Goal: Information Seeking & Learning: Learn about a topic

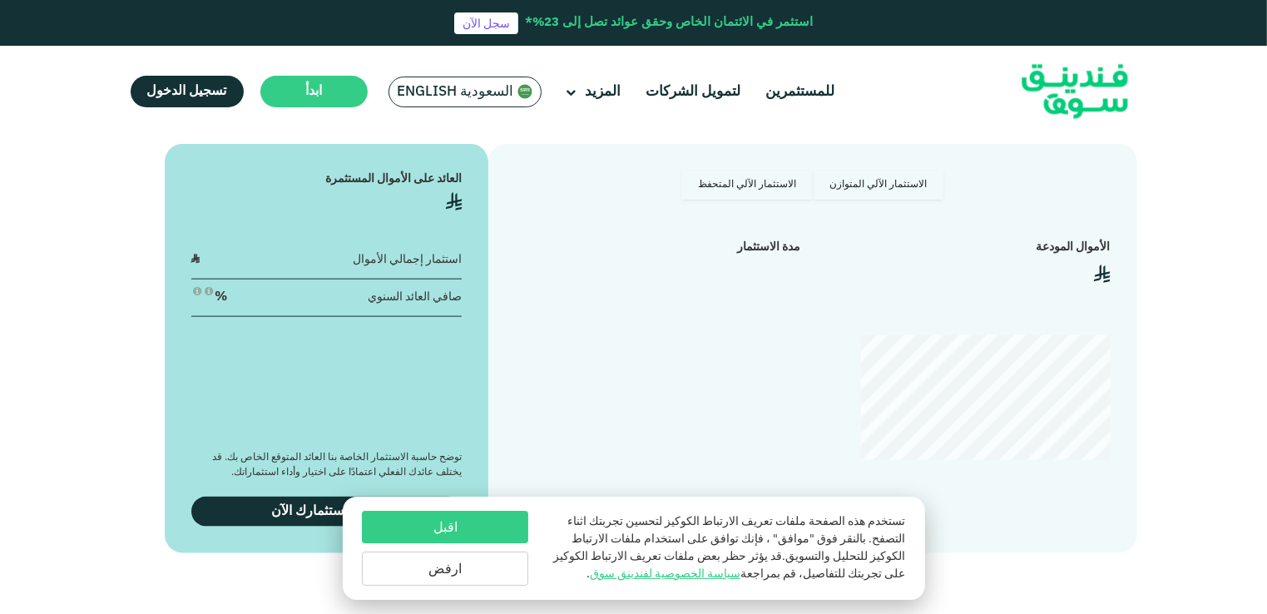
scroll to position [2080, 0]
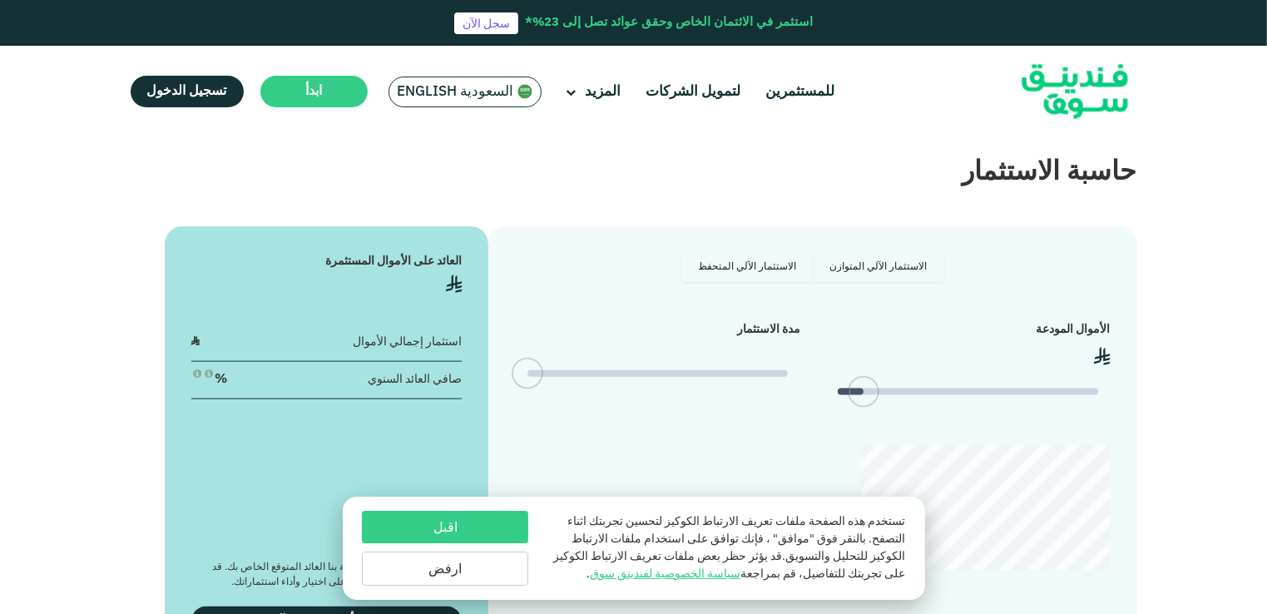
type tc-range-slider "4"
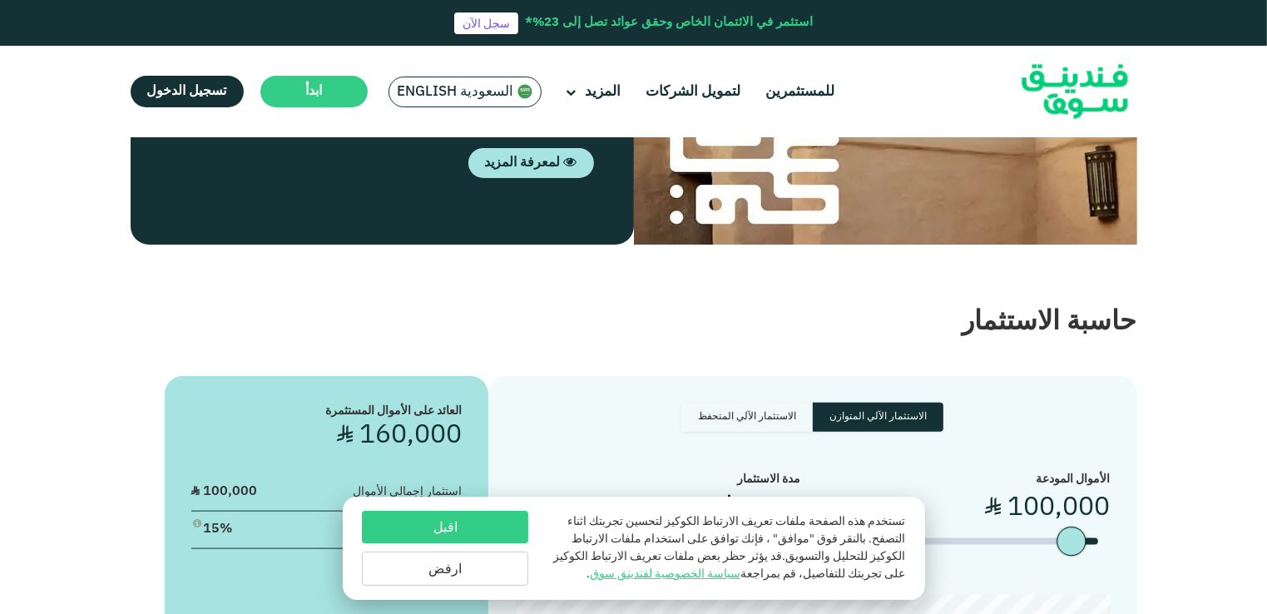
scroll to position [1830, 0]
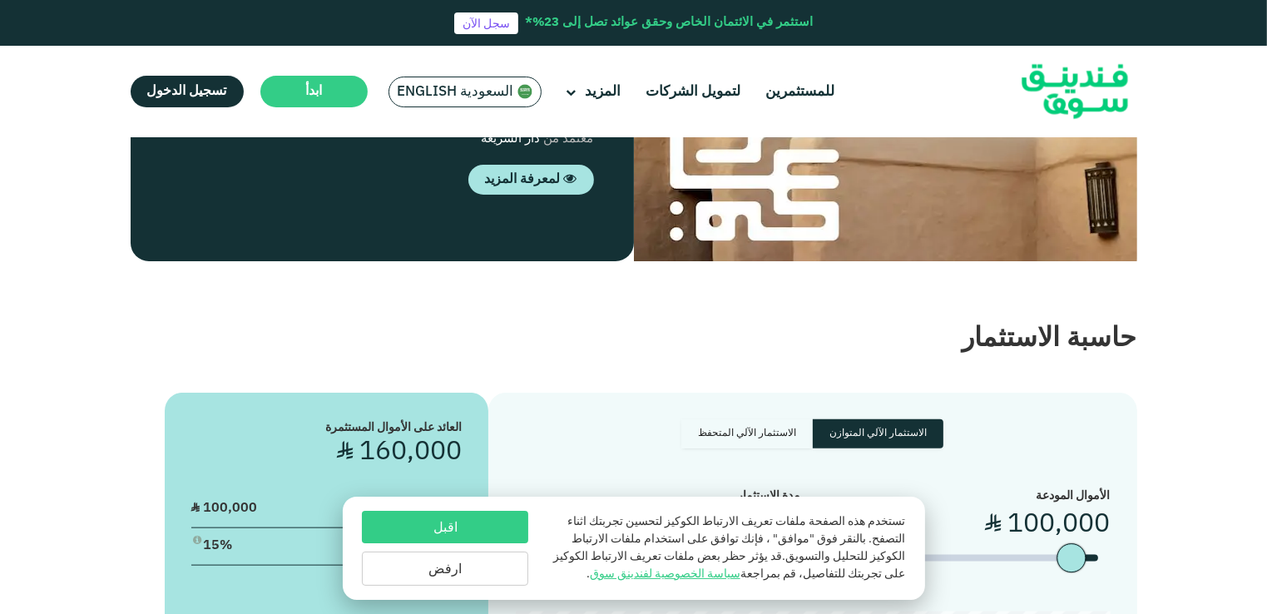
click at [483, 564] on button "ارفض" at bounding box center [445, 569] width 166 height 34
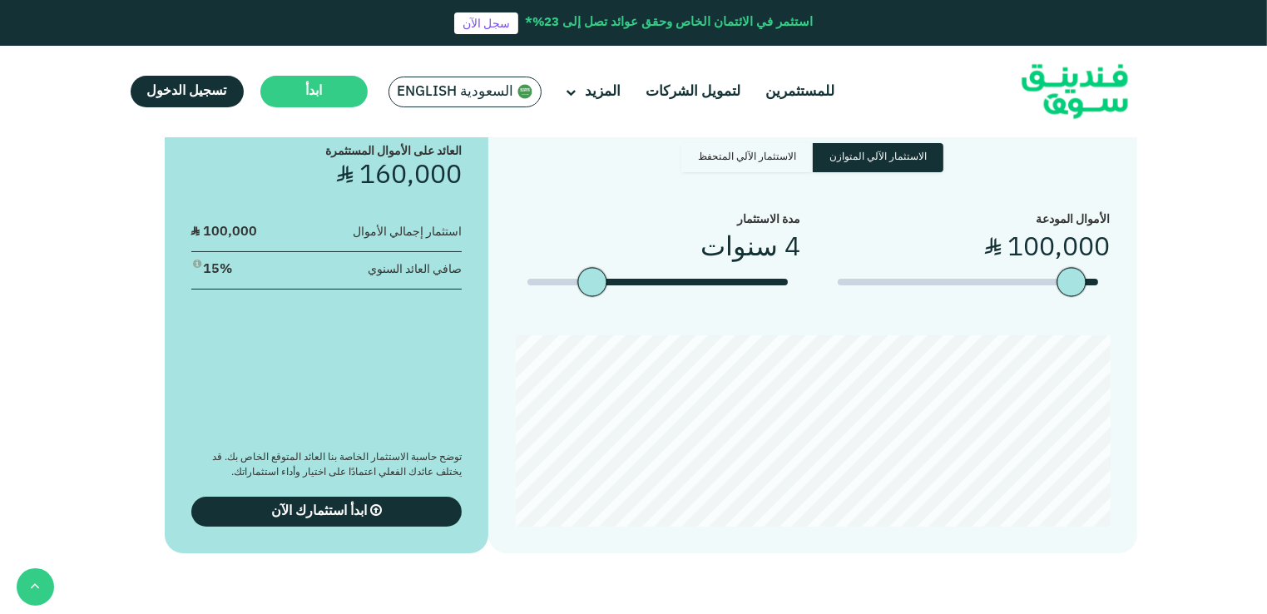
scroll to position [1997, 0]
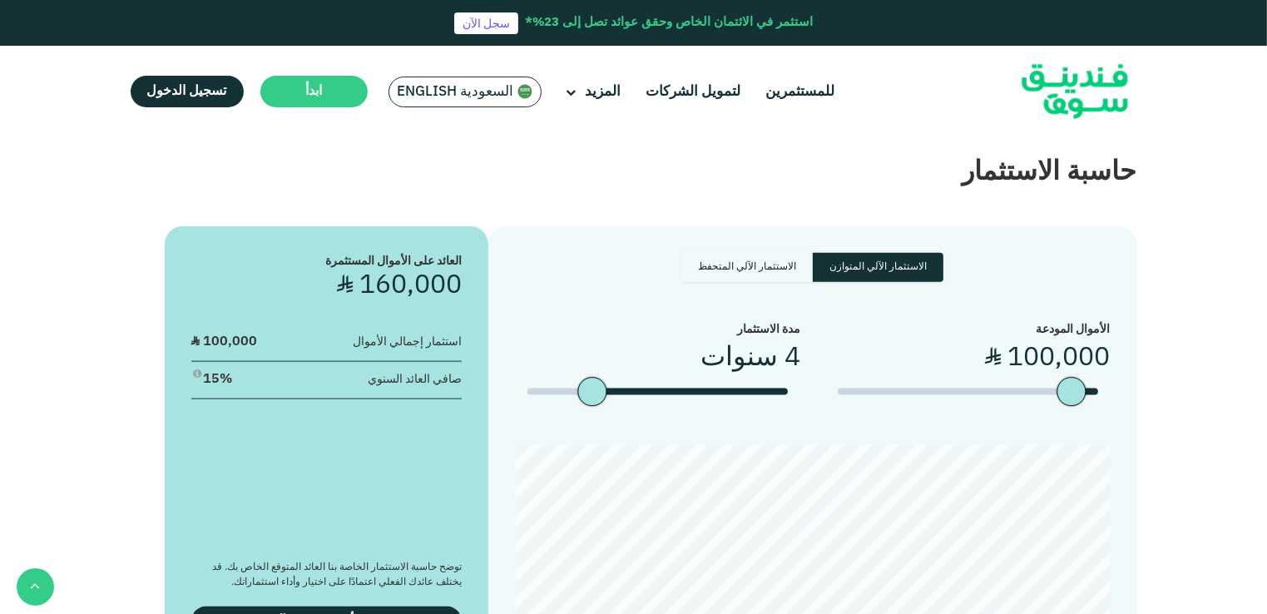
drag, startPoint x: 1117, startPoint y: 509, endPoint x: 994, endPoint y: 508, distance: 122.3
drag, startPoint x: 1102, startPoint y: 421, endPoint x: 909, endPoint y: 424, distance: 193.1
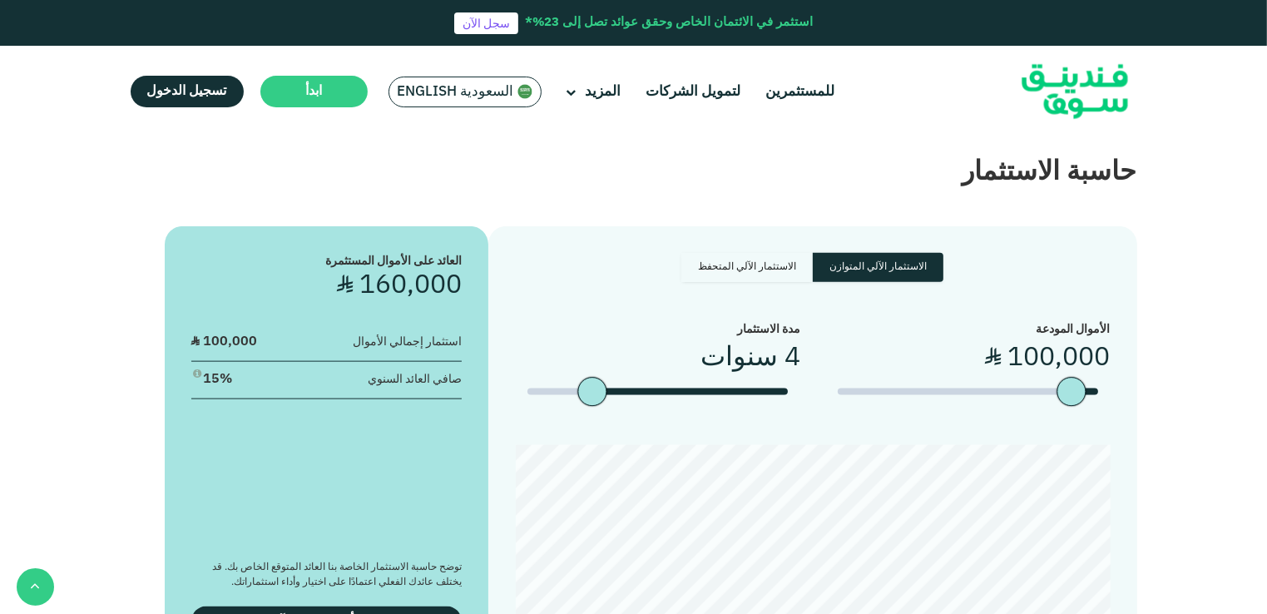
drag, startPoint x: 909, startPoint y: 424, endPoint x: 894, endPoint y: 444, distance: 24.5
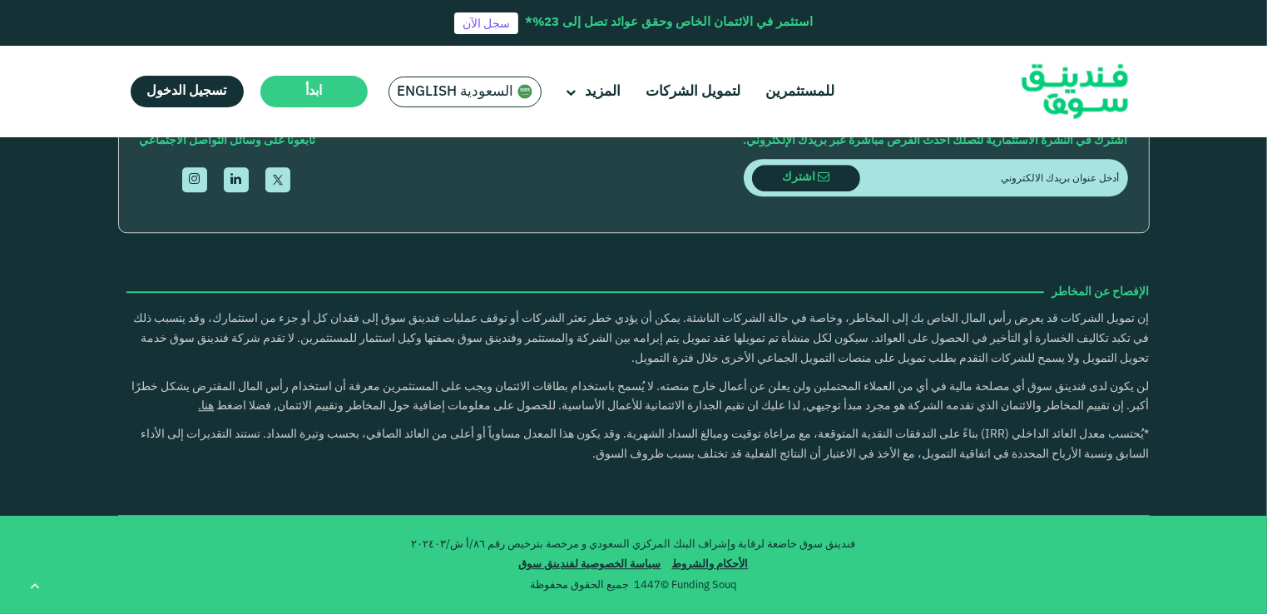
scroll to position [4826, 0]
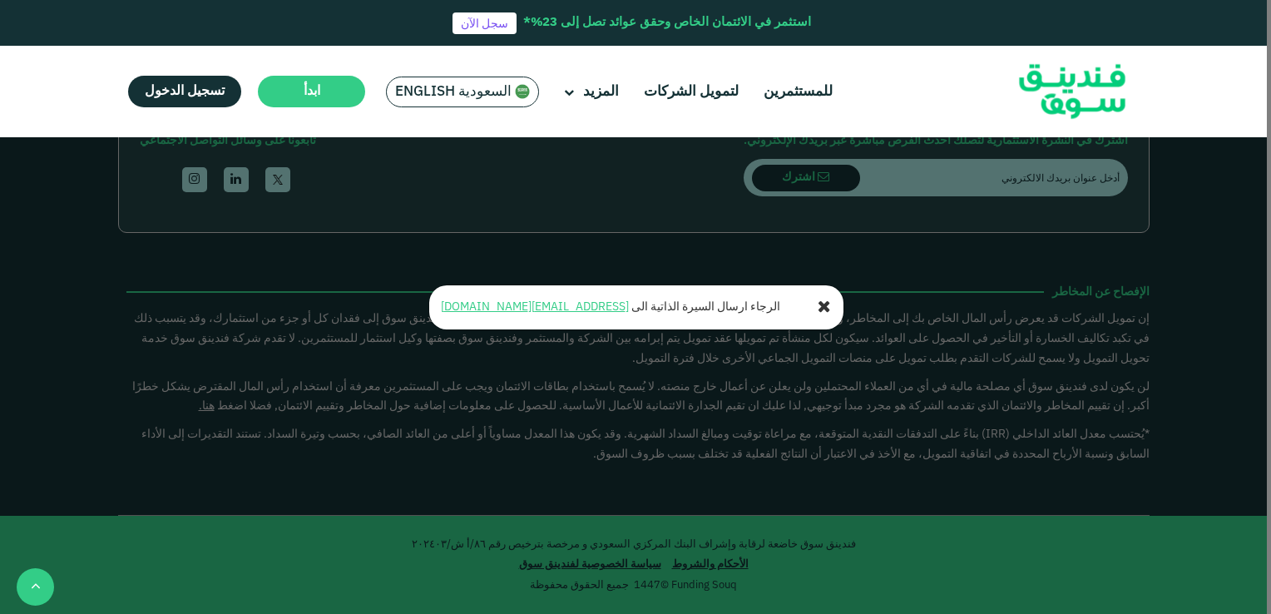
click at [822, 308] on icon at bounding box center [824, 308] width 13 height 17
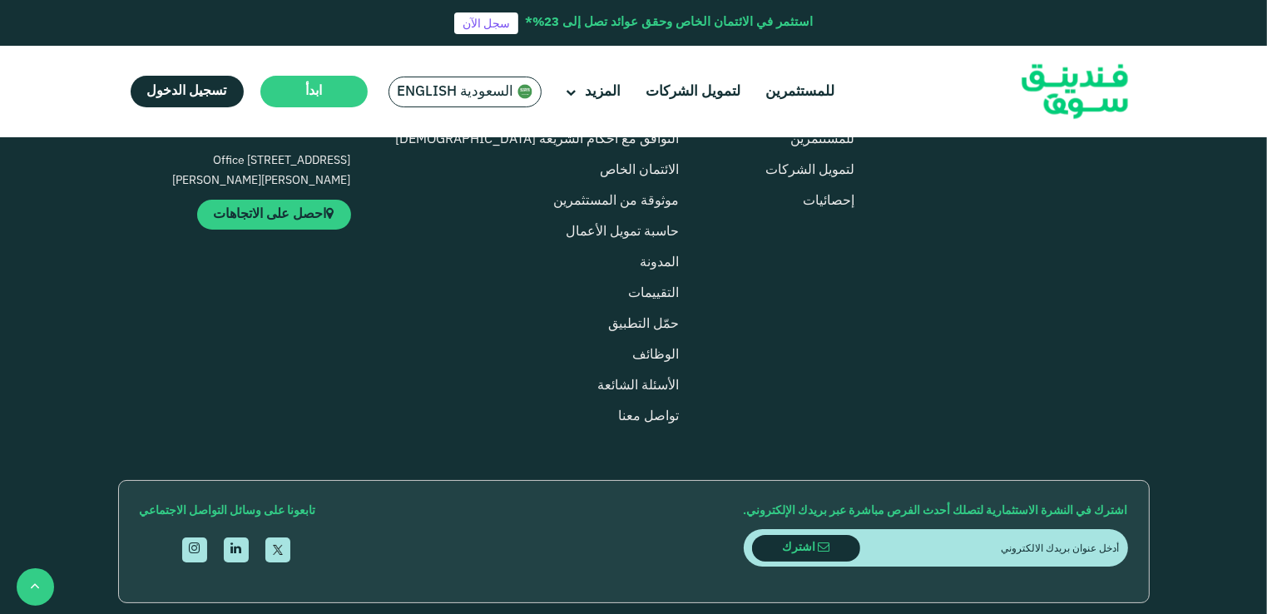
scroll to position [3911, 0]
